Goal: Task Accomplishment & Management: Use online tool/utility

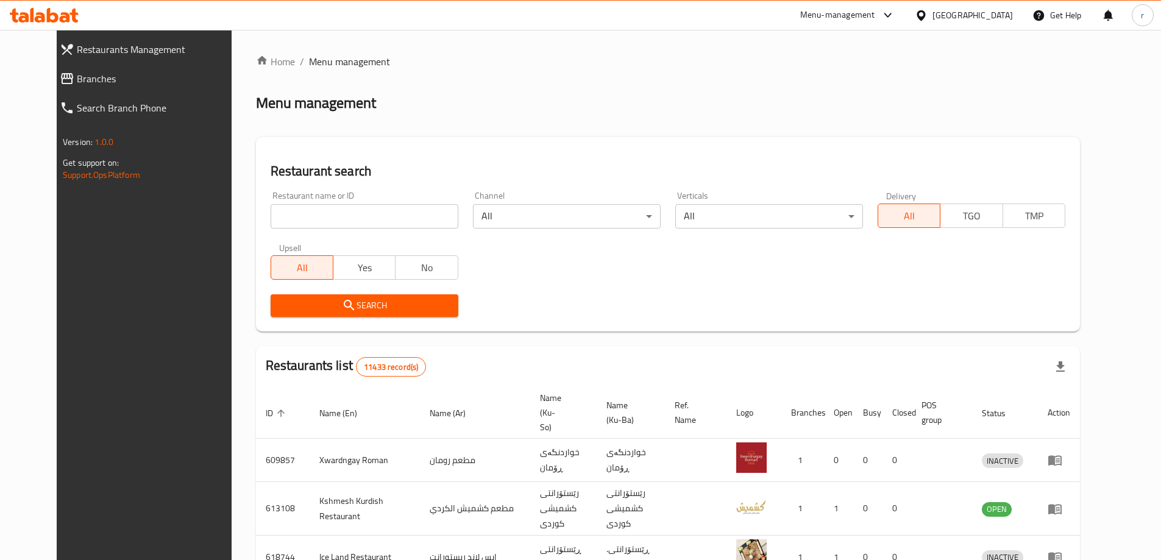
click at [77, 71] on span "Branches" at bounding box center [159, 78] width 164 height 15
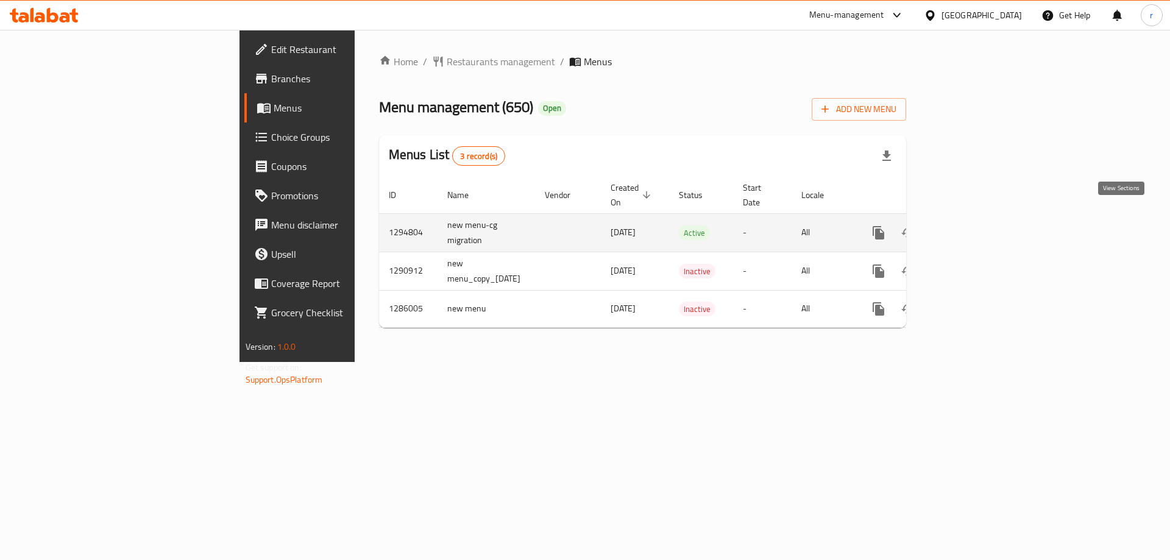
click at [972, 227] on icon "enhanced table" at bounding box center [966, 232] width 11 height 11
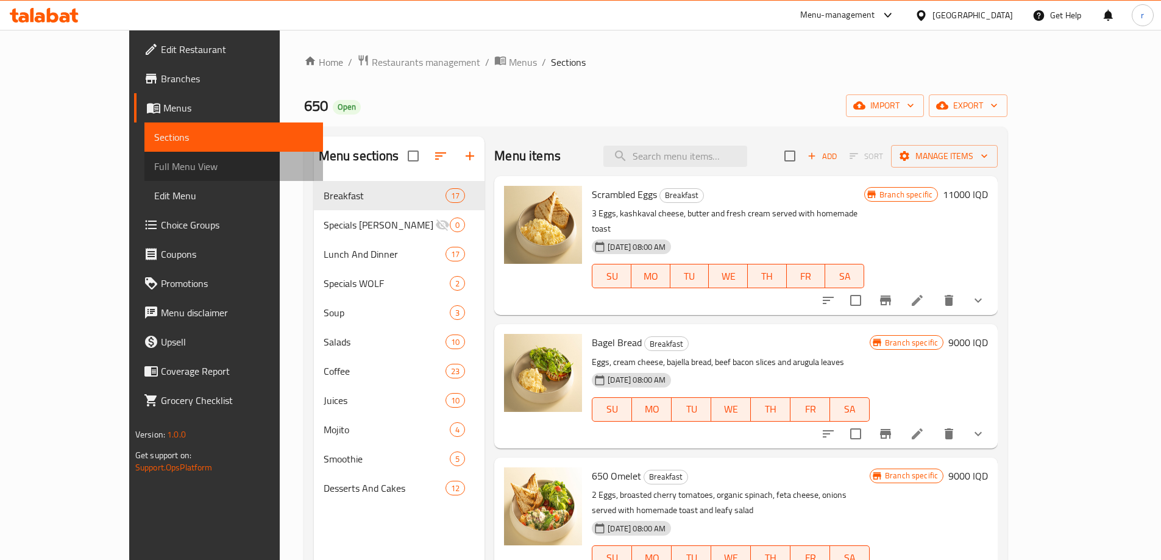
click at [154, 162] on span "Full Menu View" at bounding box center [233, 166] width 159 height 15
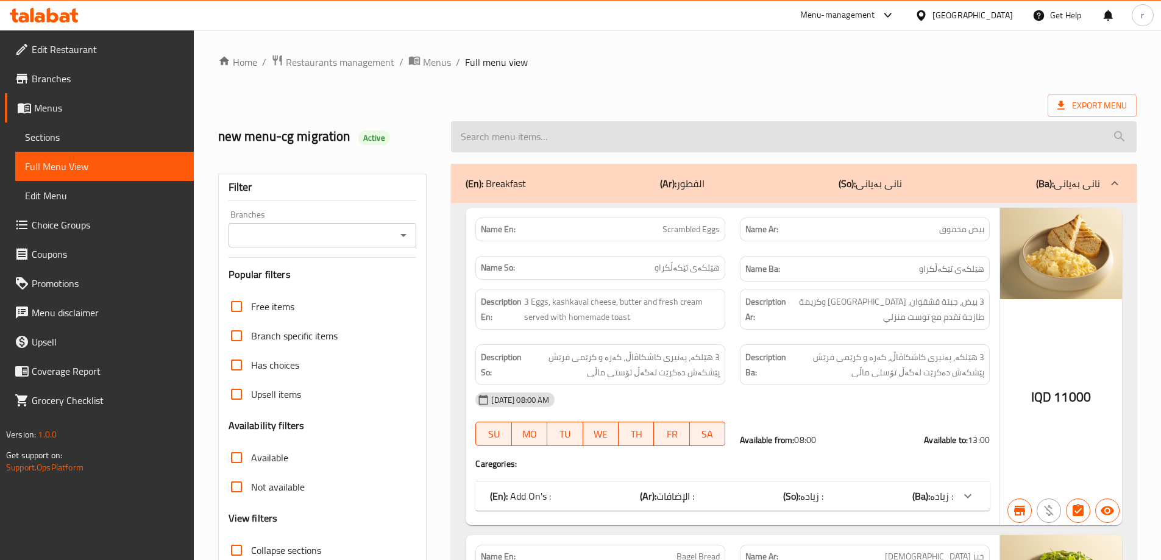
click at [501, 139] on input "search" at bounding box center [793, 136] width 685 height 31
paste input "Espresso"
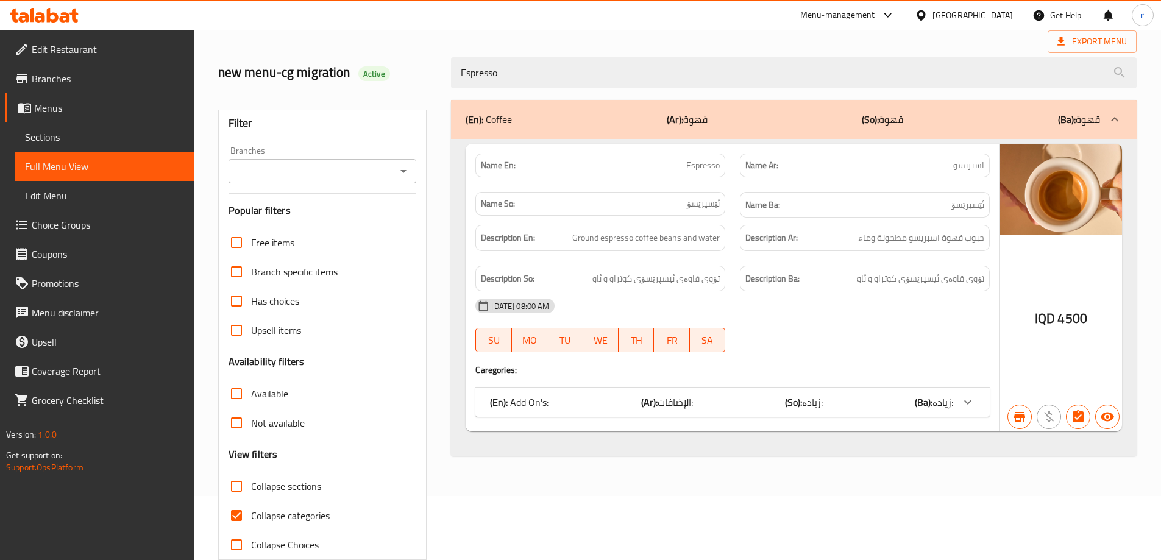
scroll to position [88, 0]
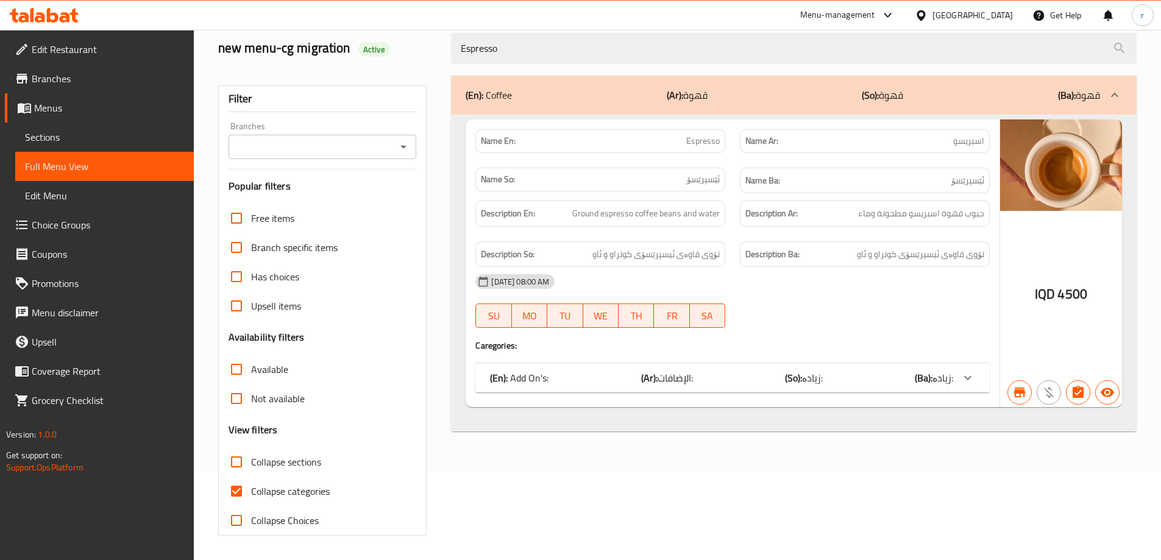
type input "Espresso"
click at [280, 490] on span "Collapse categories" at bounding box center [290, 491] width 79 height 15
click at [251, 490] on input "Collapse categories" at bounding box center [236, 490] width 29 height 29
checkbox input "false"
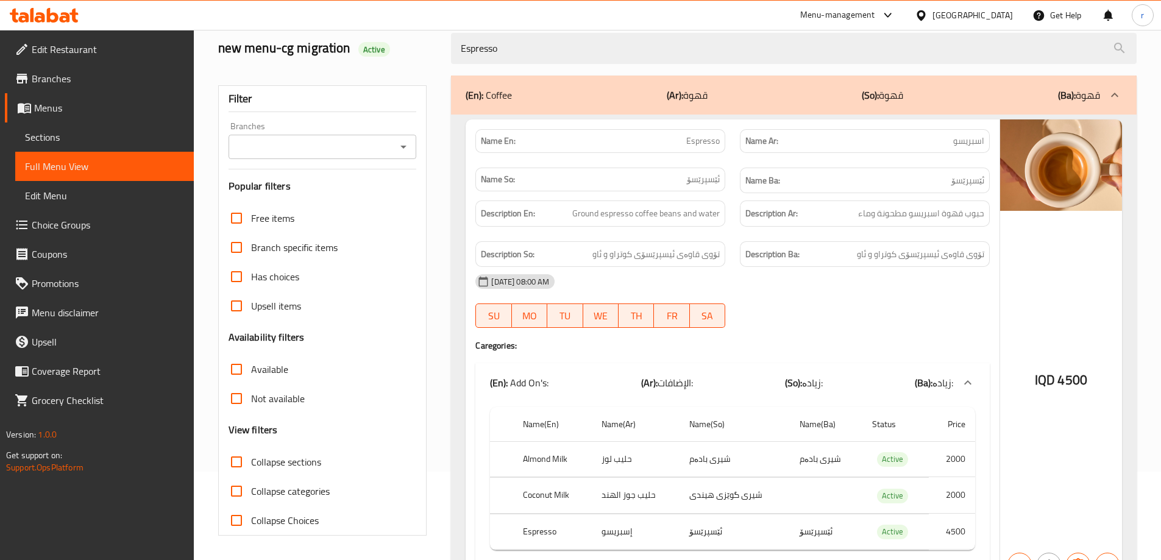
click at [341, 152] on input "Branches" at bounding box center [312, 146] width 161 height 17
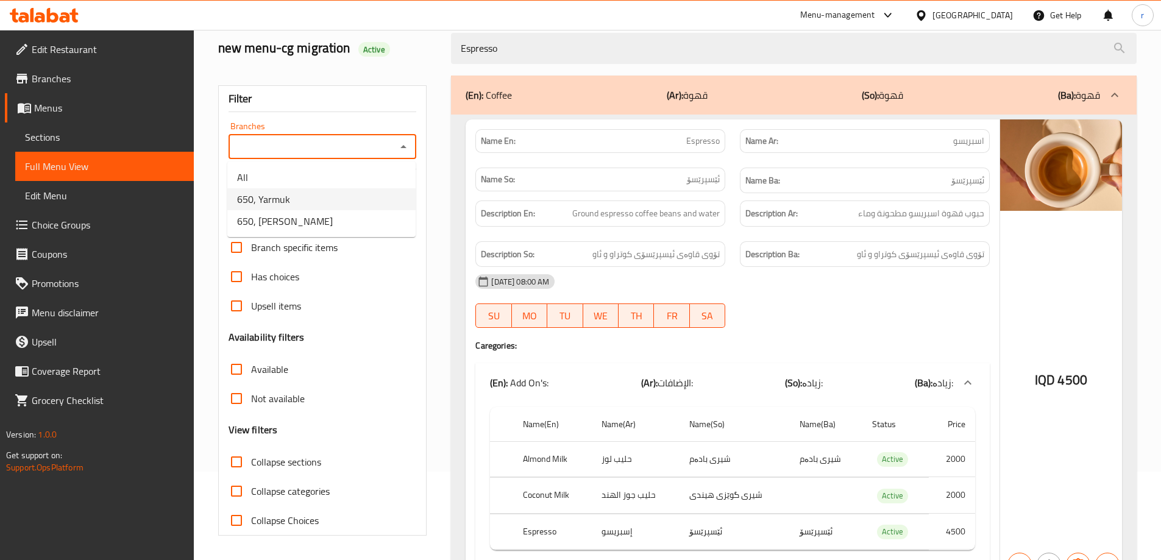
click at [316, 204] on li "650, Yarmuk" at bounding box center [321, 199] width 188 height 22
type input "650, Yarmuk"
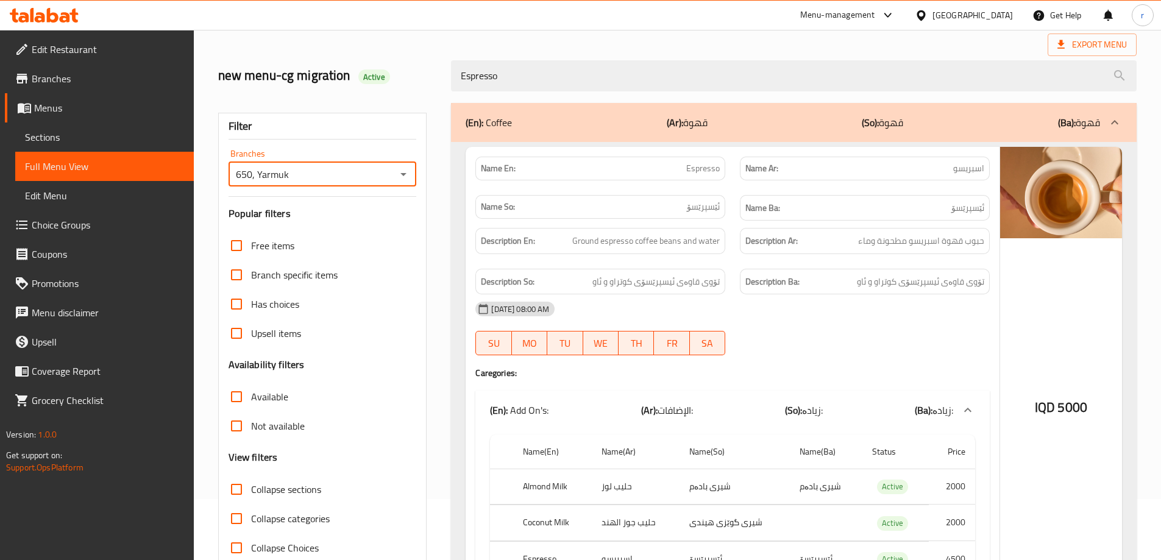
scroll to position [0, 0]
